Goal: Task Accomplishment & Management: Complete application form

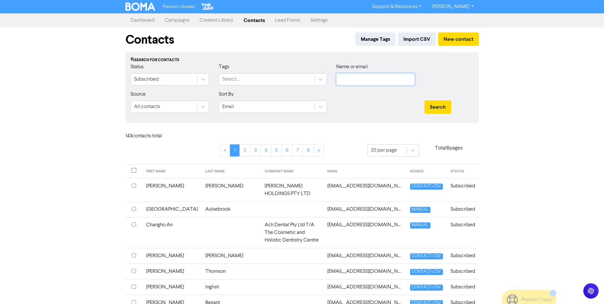
click at [367, 81] on input "text" at bounding box center [375, 79] width 79 height 12
type input "never"
click at [463, 40] on button "New contact" at bounding box center [458, 38] width 41 height 13
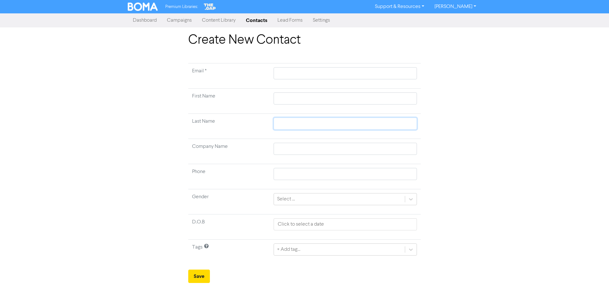
drag, startPoint x: 276, startPoint y: 120, endPoint x: 284, endPoint y: 93, distance: 28.9
click at [276, 120] on input "text" at bounding box center [344, 123] width 143 height 12
click at [281, 72] on input "text" at bounding box center [344, 73] width 143 height 12
paste input "[PERSON_NAME][EMAIL_ADDRESS][DOMAIN_NAME]"
type input "[PERSON_NAME][EMAIL_ADDRESS][DOMAIN_NAME]"
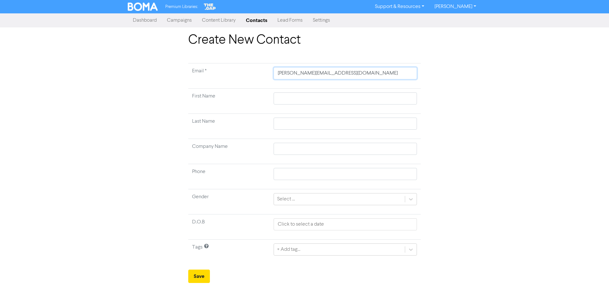
type input "[PERSON_NAME][EMAIL_ADDRESS][DOMAIN_NAME]"
click at [281, 97] on input "text" at bounding box center [344, 98] width 143 height 12
type input "S"
type input "Sa"
type input "Sar"
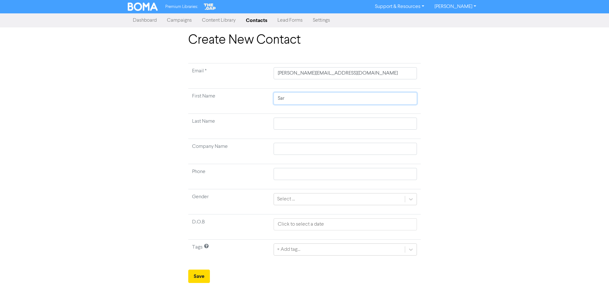
type input "[PERSON_NAME]"
click at [275, 120] on input "text" at bounding box center [344, 123] width 143 height 12
type input "T"
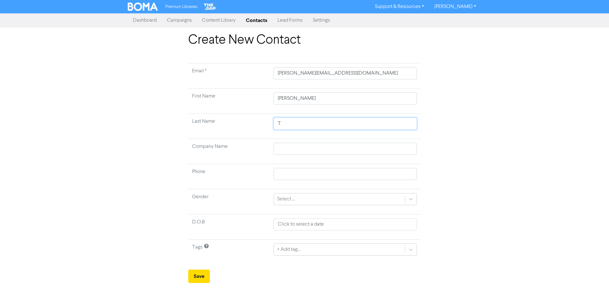
type input "Th"
type input "Thr"
type input "Thri"
type input "Thrif"
type input "Thrift"
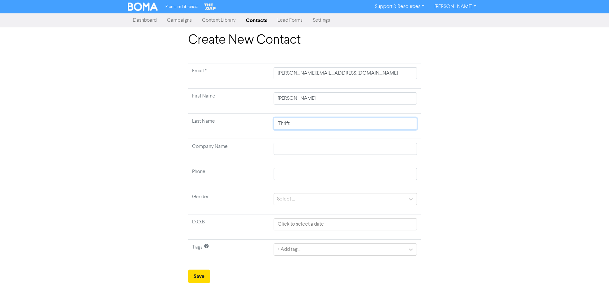
type input "Thrift"
drag, startPoint x: 288, startPoint y: 149, endPoint x: 496, endPoint y: 173, distance: 208.8
click at [288, 149] on input "text" at bounding box center [344, 149] width 143 height 12
paste input "Never on a [DATE] Pty Ltd"
type input "Never on a [DATE] Pty Ltd"
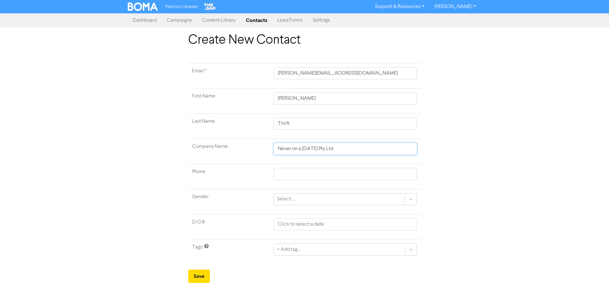
type input "Never on a [DATE] Pty Ltd"
drag, startPoint x: 285, startPoint y: 172, endPoint x: 292, endPoint y: 174, distance: 7.3
click at [285, 172] on input "text" at bounding box center [344, 174] width 143 height 12
paste input "0405 151 317"
type input "0405 151 317"
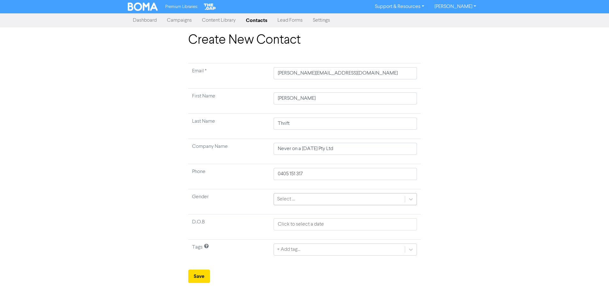
click at [289, 201] on div "Select ..." at bounding box center [286, 199] width 18 height 8
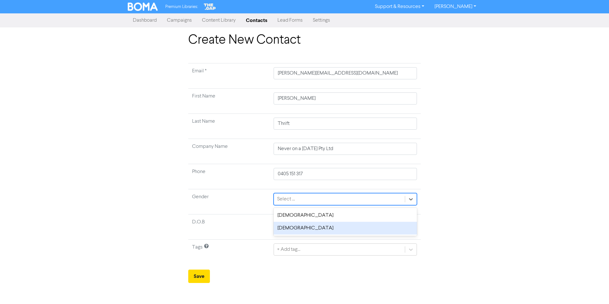
click at [287, 230] on div "[DEMOGRAPHIC_DATA]" at bounding box center [344, 228] width 143 height 13
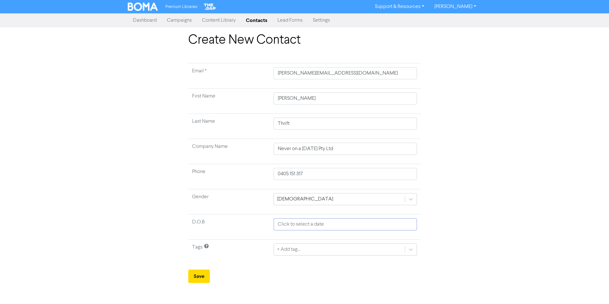
click at [329, 225] on input "text" at bounding box center [344, 224] width 143 height 12
select select "8"
select select "2025"
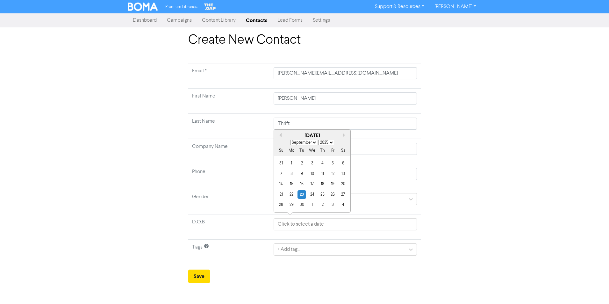
click at [314, 143] on select "January February March April May June July August September October November De…" at bounding box center [303, 142] width 27 height 5
click at [344, 193] on div "27" at bounding box center [343, 194] width 9 height 9
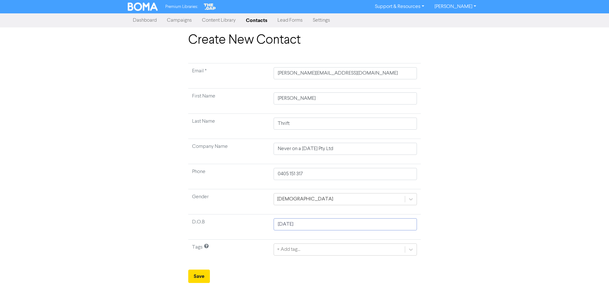
click at [295, 225] on input "[DATE]" at bounding box center [344, 224] width 143 height 12
select select "8"
select select "2025"
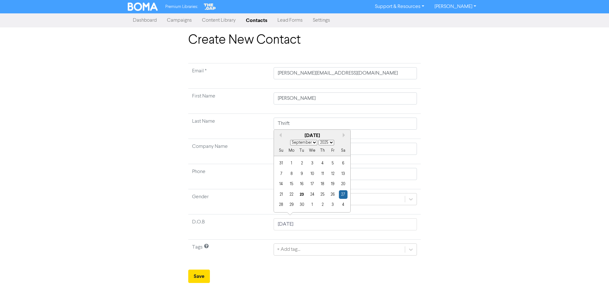
drag, startPoint x: 306, startPoint y: 140, endPoint x: 304, endPoint y: 146, distance: 6.6
click at [306, 140] on select "January February March April May June July August September October November De…" at bounding box center [303, 142] width 27 height 5
select select "9"
click at [290, 140] on select "January February March April May June July August September October November De…" at bounding box center [303, 142] width 27 height 5
click at [290, 206] on div "27" at bounding box center [291, 204] width 9 height 9
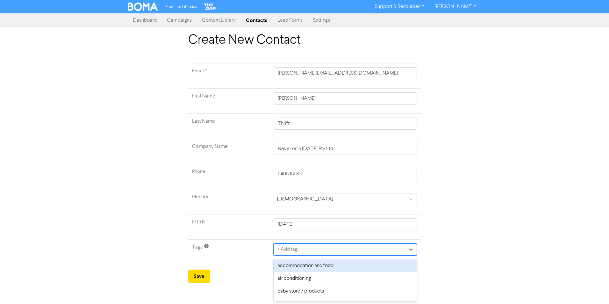
click at [291, 250] on div "+ Add tag..." at bounding box center [288, 249] width 23 height 8
type input "food"
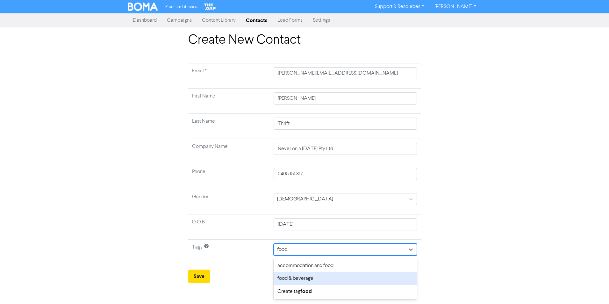
click at [310, 279] on div "food & beverage" at bounding box center [344, 278] width 143 height 13
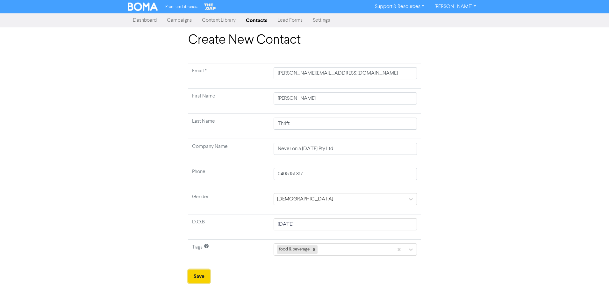
click at [204, 275] on button "Save" at bounding box center [199, 275] width 22 height 13
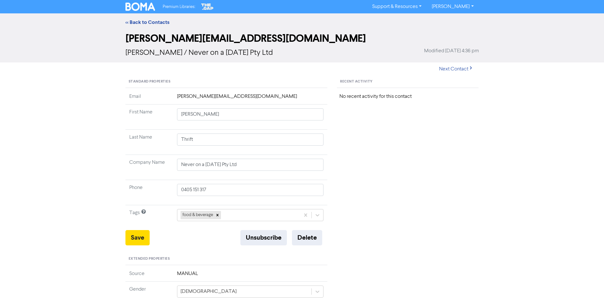
click at [125, 240] on div "Standard Properties Email [PERSON_NAME][EMAIL_ADDRESS][DOMAIN_NAME] First Name …" at bounding box center [227, 274] width 212 height 397
click at [128, 240] on button "Save" at bounding box center [137, 237] width 24 height 15
drag, startPoint x: 251, startPoint y: 98, endPoint x: 178, endPoint y: 93, distance: 73.4
click at [178, 93] on td "[PERSON_NAME][EMAIL_ADDRESS][DOMAIN_NAME]" at bounding box center [250, 99] width 154 height 12
copy td "[PERSON_NAME][EMAIL_ADDRESS][DOMAIN_NAME]"
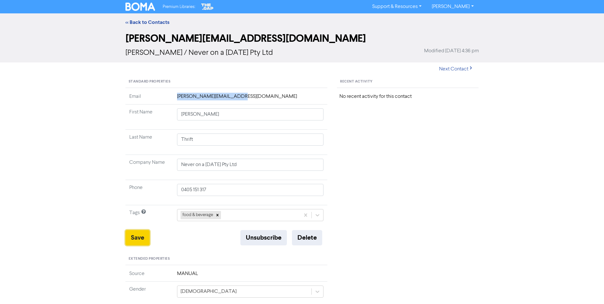
click at [138, 239] on button "Save" at bounding box center [137, 237] width 24 height 15
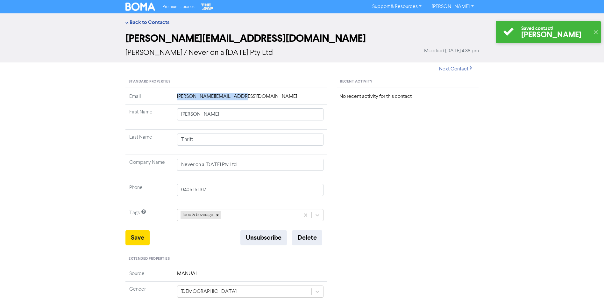
drag, startPoint x: 140, startPoint y: 8, endPoint x: 157, endPoint y: 8, distance: 17.2
click at [140, 8] on img at bounding box center [140, 7] width 30 height 8
